Goal: Task Accomplishment & Management: Manage account settings

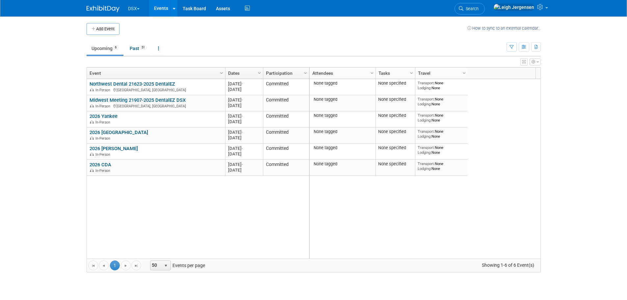
click at [139, 8] on button "DSX" at bounding box center [137, 7] width 21 height 14
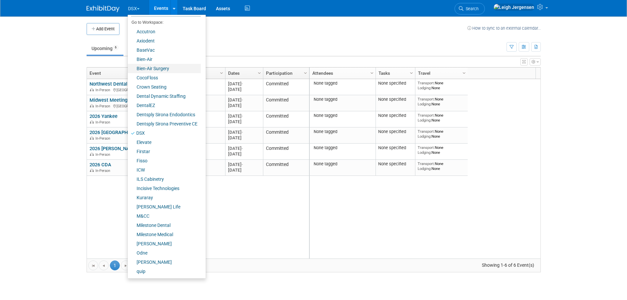
scroll to position [55, 0]
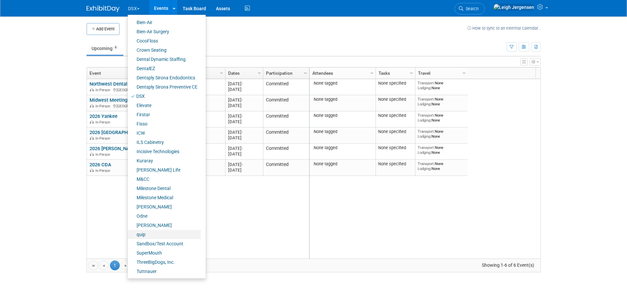
click at [156, 232] on link "quip" at bounding box center [164, 234] width 73 height 9
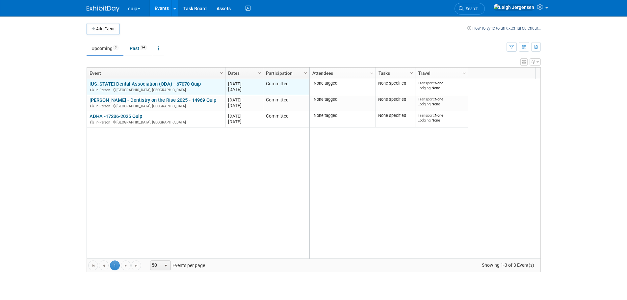
click at [169, 82] on link "Ohio Dental Association (ODA) - 67070 Quip" at bounding box center [145, 84] width 111 height 6
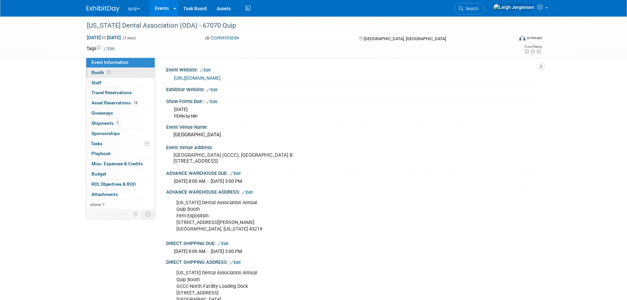
click at [113, 73] on link "Booth" at bounding box center [120, 73] width 68 height 10
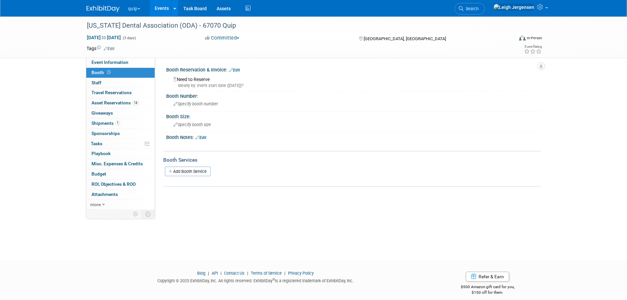
click at [139, 10] on button "quip" at bounding box center [137, 7] width 21 height 14
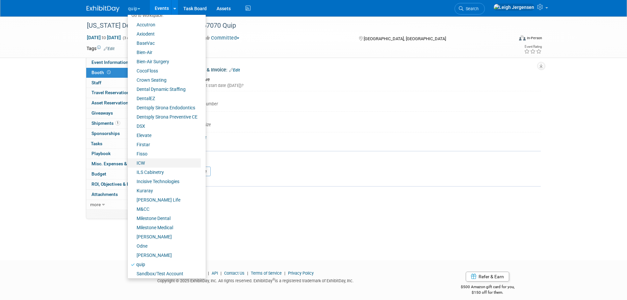
scroll to position [55, 0]
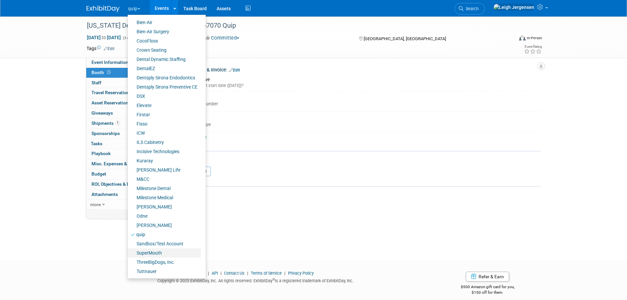
click at [152, 252] on link "SuperMouth" at bounding box center [164, 252] width 73 height 9
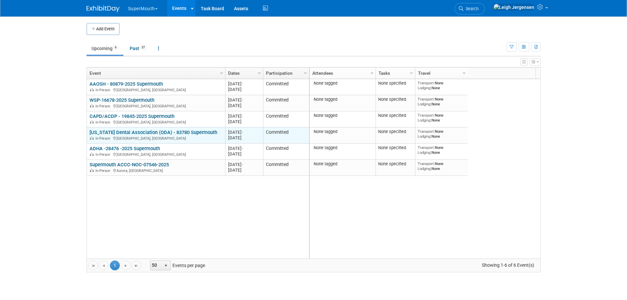
click at [157, 132] on link "Ohio Dental Association (ODA) - 83780 Supermouth" at bounding box center [154, 132] width 128 height 6
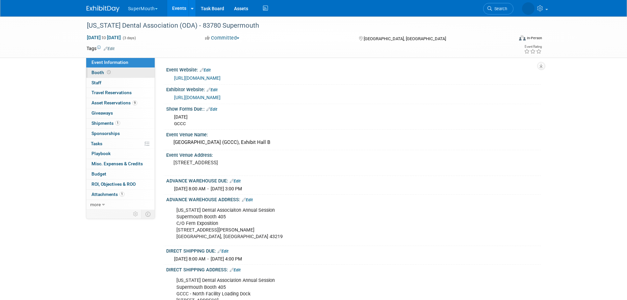
click at [120, 71] on link "Booth" at bounding box center [120, 73] width 68 height 10
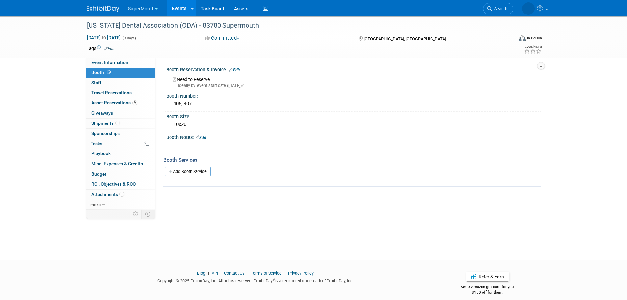
click at [155, 9] on button "SuperMouth" at bounding box center [146, 7] width 39 height 14
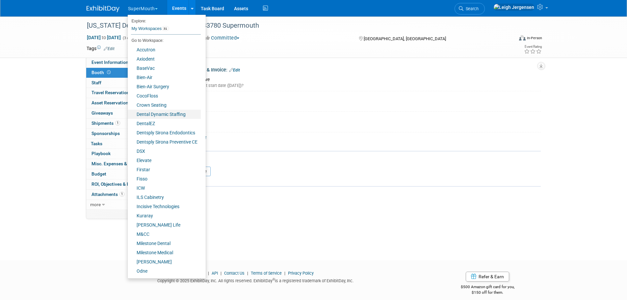
click at [176, 113] on link "Dental Dynamic Staffing" at bounding box center [164, 114] width 73 height 9
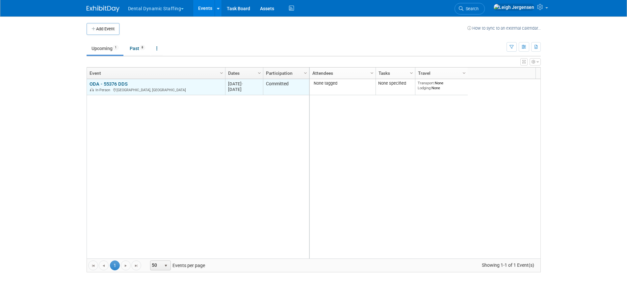
click at [142, 83] on div "ODA - 55376 DDS In-Person Columbus, OH" at bounding box center [156, 87] width 133 height 12
click at [110, 82] on link "ODA - 55376 DDS" at bounding box center [109, 84] width 38 height 6
click at [124, 84] on link "ODA - 55376 DDS" at bounding box center [109, 84] width 38 height 6
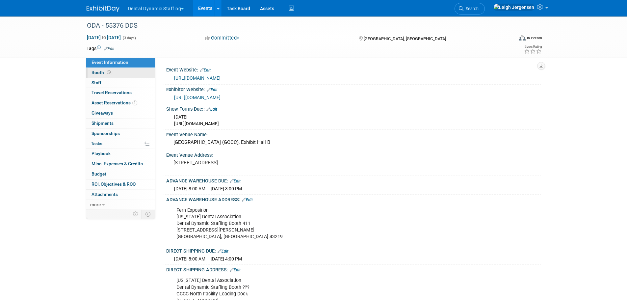
click at [103, 73] on span "Booth" at bounding box center [102, 72] width 20 height 5
click at [182, 8] on span "button" at bounding box center [182, 8] width 3 height 1
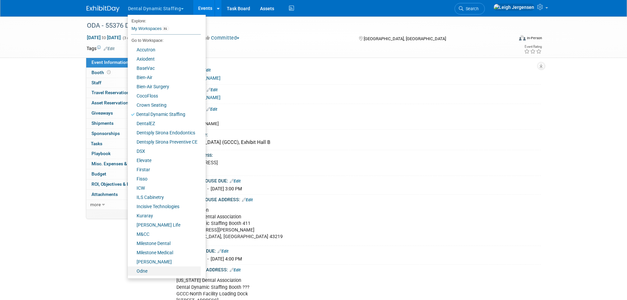
scroll to position [33, 0]
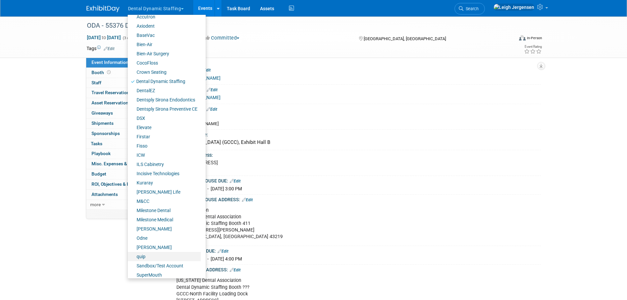
click at [146, 255] on link "quip" at bounding box center [164, 256] width 73 height 9
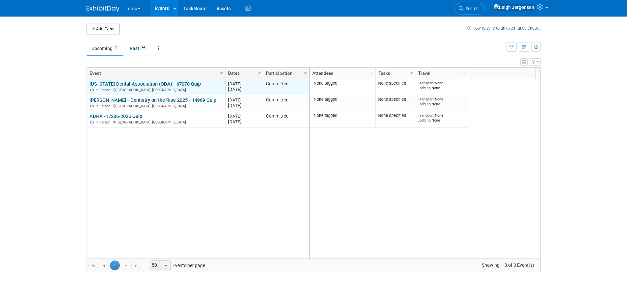
click at [138, 83] on link "Ohio Dental Association (ODA) - 67070 Quip" at bounding box center [145, 84] width 111 height 6
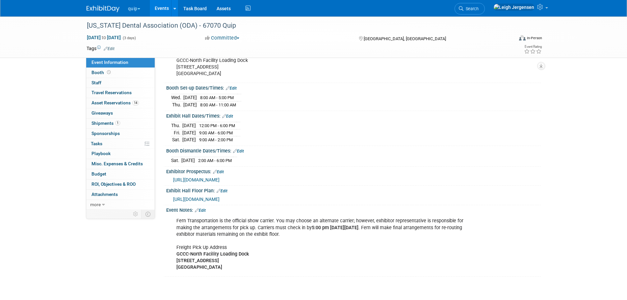
scroll to position [230, 0]
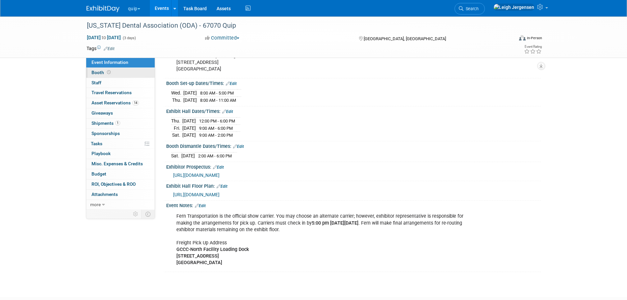
click at [95, 73] on span "Booth" at bounding box center [102, 72] width 20 height 5
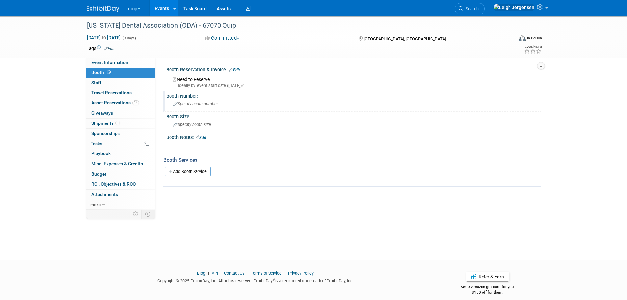
click at [175, 104] on icon at bounding box center [175, 104] width 4 height 4
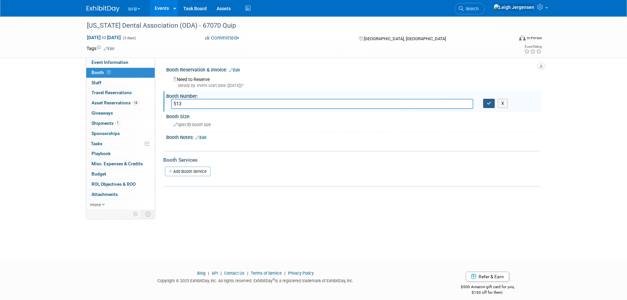
type input "513"
click at [489, 102] on icon "button" at bounding box center [489, 103] width 5 height 4
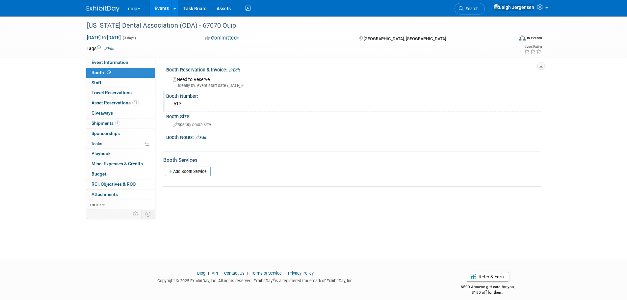
click at [141, 7] on button "quip" at bounding box center [137, 7] width 21 height 14
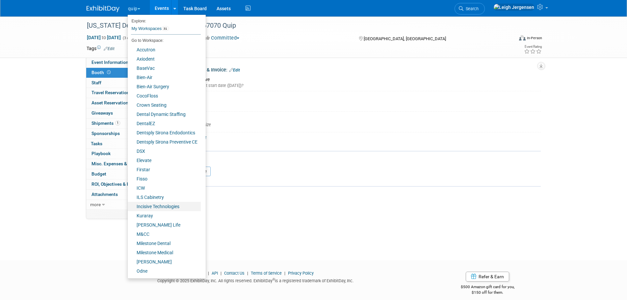
click at [152, 207] on link "Incisive Technologies" at bounding box center [164, 206] width 73 height 9
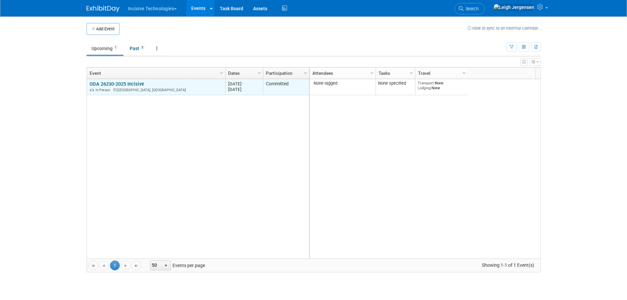
click at [126, 83] on link "ODA 26230-2025 Incisive" at bounding box center [117, 84] width 55 height 6
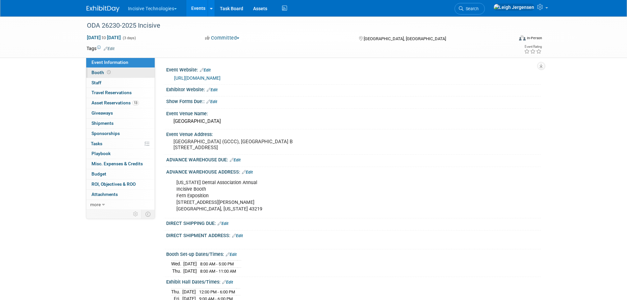
click at [98, 74] on span "Booth" at bounding box center [102, 72] width 20 height 5
